Goal: Share content: Share content

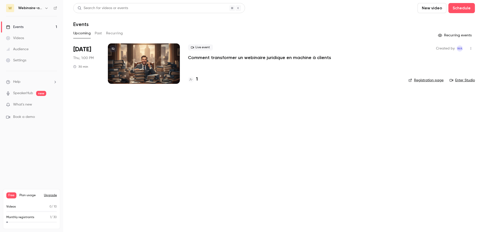
click at [220, 58] on p "Comment transformer un webinaire juridique en machine à clients" at bounding box center [259, 58] width 143 height 6
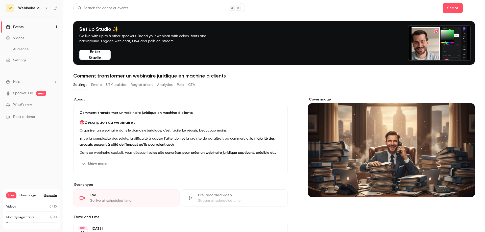
click at [96, 166] on button "Show more" at bounding box center [95, 164] width 30 height 8
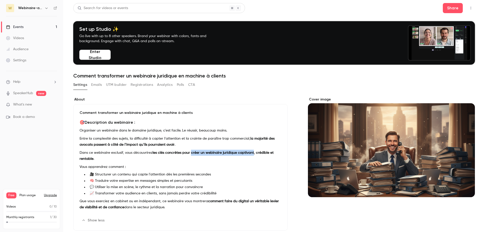
drag, startPoint x: 189, startPoint y: 153, endPoint x: 251, endPoint y: 154, distance: 62.2
click at [251, 154] on strong "les clés concrètes pour créer un webinaire juridique captivant, crédible et ren…" at bounding box center [177, 156] width 194 height 10
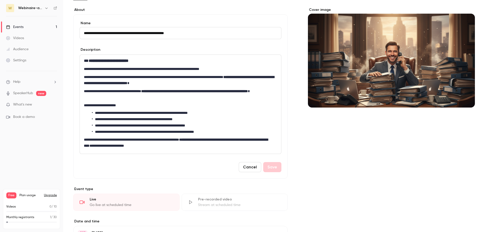
scroll to position [76, 0]
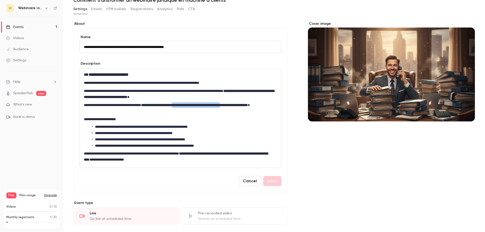
drag, startPoint x: 194, startPoint y: 105, endPoint x: 255, endPoint y: 104, distance: 61.7
click at [248, 104] on strong "**********" at bounding box center [194, 105] width 107 height 4
click at [109, 109] on p "**********" at bounding box center [179, 108] width 191 height 12
drag, startPoint x: 194, startPoint y: 106, endPoint x: 256, endPoint y: 105, distance: 61.4
click at [248, 105] on strong "**********" at bounding box center [194, 105] width 107 height 4
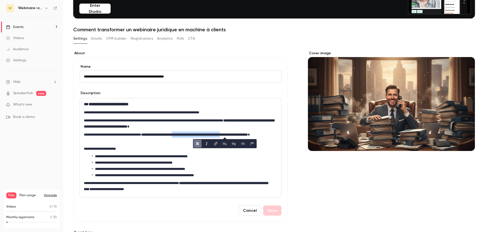
scroll to position [51, 0]
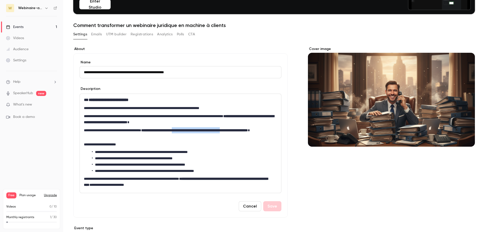
copy strong "**********"
drag, startPoint x: 211, startPoint y: 179, endPoint x: 137, endPoint y: 185, distance: 73.3
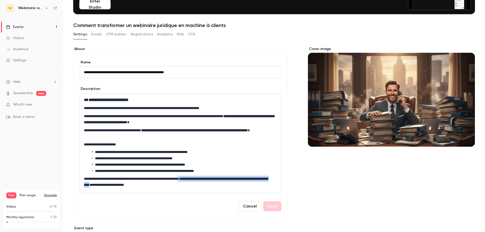
click at [137, 185] on p "**********" at bounding box center [179, 182] width 191 height 12
drag, startPoint x: 135, startPoint y: 185, endPoint x: 254, endPoint y: 191, distance: 118.7
click at [254, 191] on div "**********" at bounding box center [180, 143] width 201 height 99
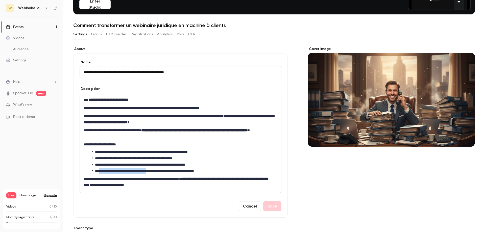
drag, startPoint x: 100, startPoint y: 171, endPoint x: 157, endPoint y: 171, distance: 56.9
click at [161, 171] on li "**********" at bounding box center [183, 171] width 183 height 5
copy li "**********"
click at [461, 136] on button "Cover image" at bounding box center [466, 138] width 10 height 10
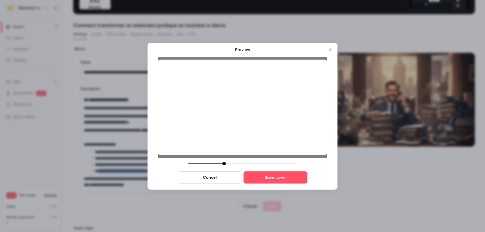
drag, startPoint x: 255, startPoint y: 119, endPoint x: 258, endPoint y: 106, distance: 13.0
click at [258, 106] on div at bounding box center [243, 108] width 170 height 96
click at [266, 111] on div at bounding box center [243, 108] width 170 height 96
click at [274, 179] on button "Save cover" at bounding box center [276, 178] width 64 height 12
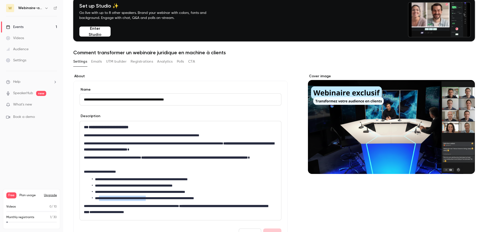
scroll to position [25, 0]
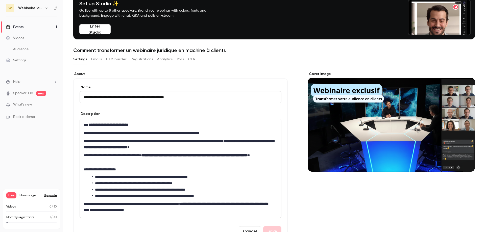
scroll to position [0, 0]
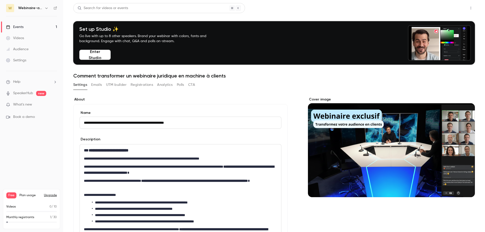
click at [456, 9] on button "Share" at bounding box center [453, 8] width 20 height 10
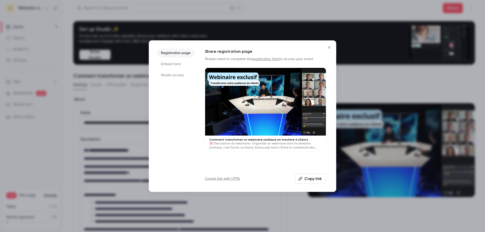
click at [315, 180] on button "Copy link" at bounding box center [310, 179] width 31 height 10
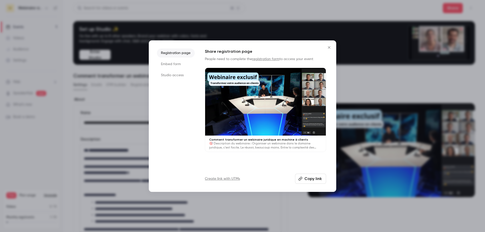
click at [329, 46] on icon "Close" at bounding box center [329, 47] width 6 height 4
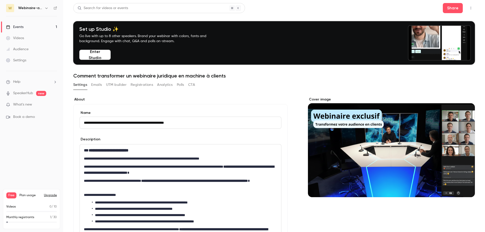
click at [15, 26] on div "Events" at bounding box center [14, 27] width 17 height 5
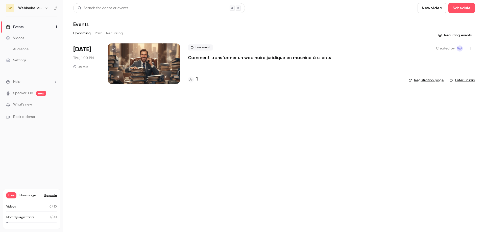
click at [216, 59] on p "Comment transformer un webinaire juridique en machine à clients" at bounding box center [259, 58] width 143 height 6
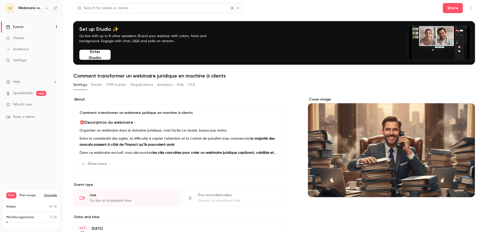
click at [96, 163] on button "Show more" at bounding box center [95, 164] width 30 height 8
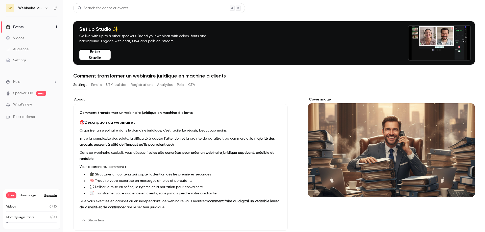
click at [454, 8] on button "Share" at bounding box center [453, 8] width 20 height 10
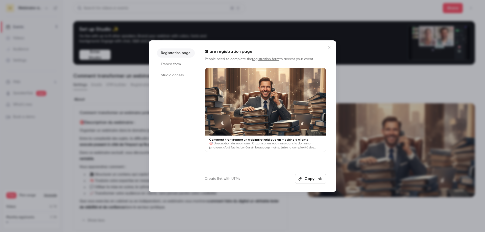
click at [316, 178] on button "Copy link" at bounding box center [310, 179] width 31 height 10
click at [329, 45] on icon "Close" at bounding box center [329, 47] width 6 height 4
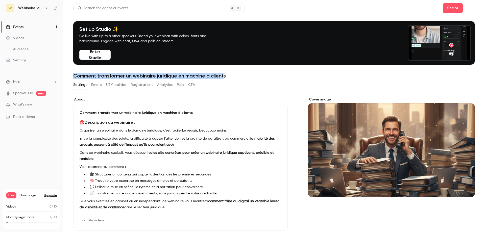
drag, startPoint x: 225, startPoint y: 78, endPoint x: 75, endPoint y: 78, distance: 150.6
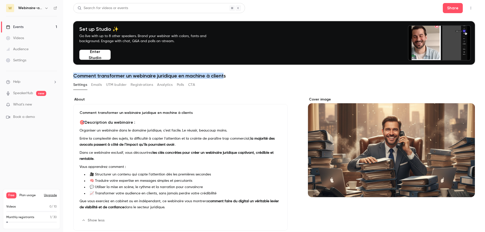
click at [75, 78] on h1 "Comment transformer un webinaire juridique en machine à clients" at bounding box center [274, 76] width 402 height 6
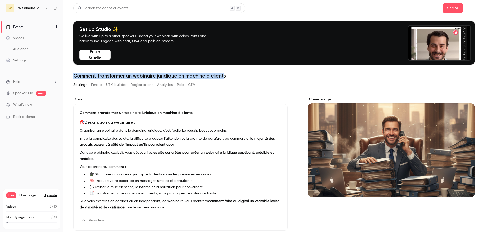
copy h1 "Comment transformer un webinaire juridique en machine à client"
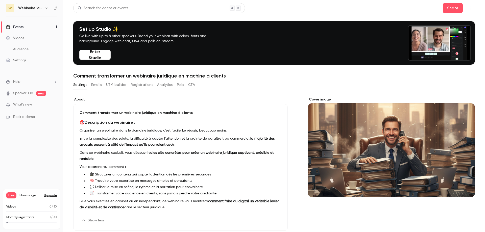
click at [231, 78] on h1 "Comment transformer un webinaire juridique en machine à clients" at bounding box center [274, 76] width 402 height 6
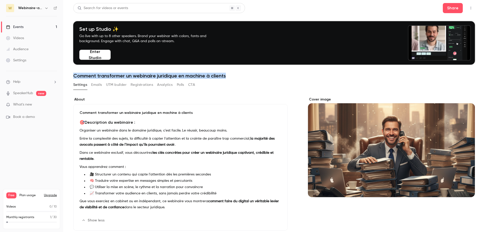
drag, startPoint x: 190, startPoint y: 78, endPoint x: 64, endPoint y: 78, distance: 126.4
click at [64, 78] on main "Search for videos or events Share Set up Studio ✨ Go live with up to 8 other sp…" at bounding box center [274, 116] width 422 height 232
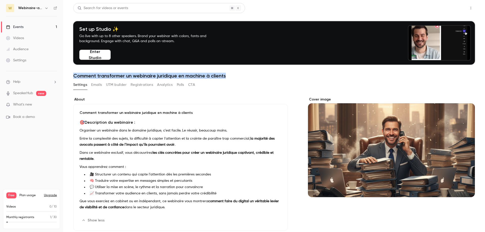
click at [450, 10] on button "Share" at bounding box center [453, 8] width 20 height 10
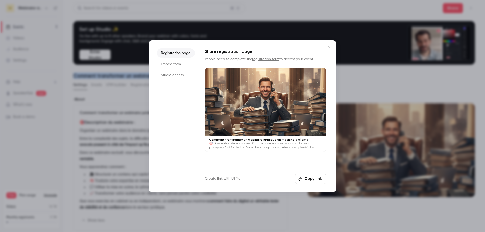
click at [312, 182] on button "Copy link" at bounding box center [310, 179] width 31 height 10
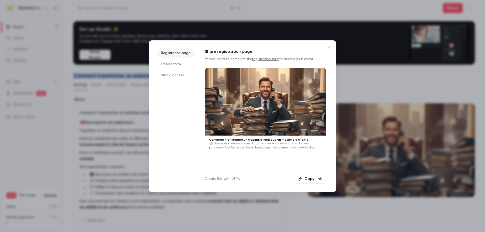
click at [330, 49] on icon "Close" at bounding box center [329, 47] width 6 height 4
